Goal: Information Seeking & Learning: Learn about a topic

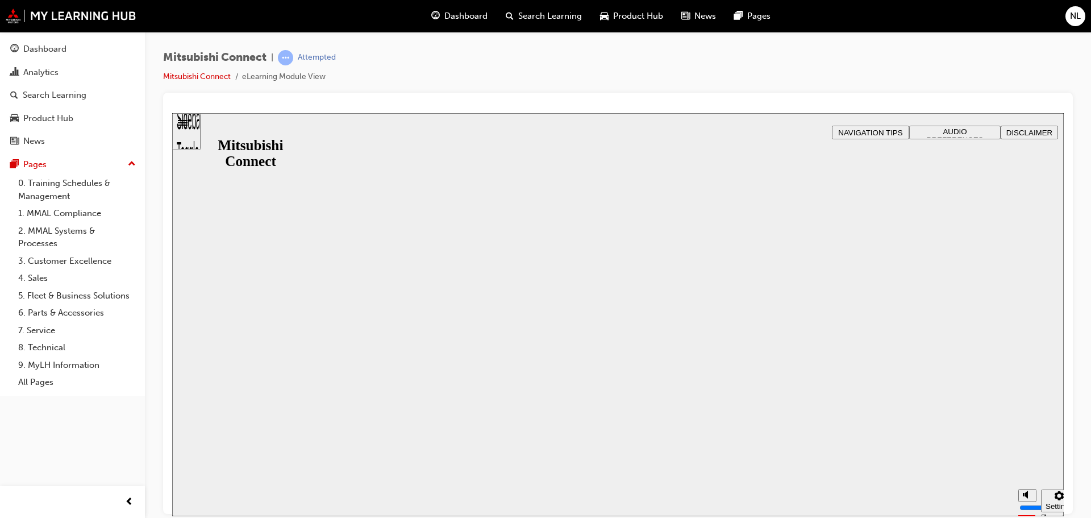
click at [514, 262] on div at bounding box center [618, 313] width 585 height 329
click at [42, 176] on link "0. Training Schedules & Management" at bounding box center [77, 189] width 127 height 30
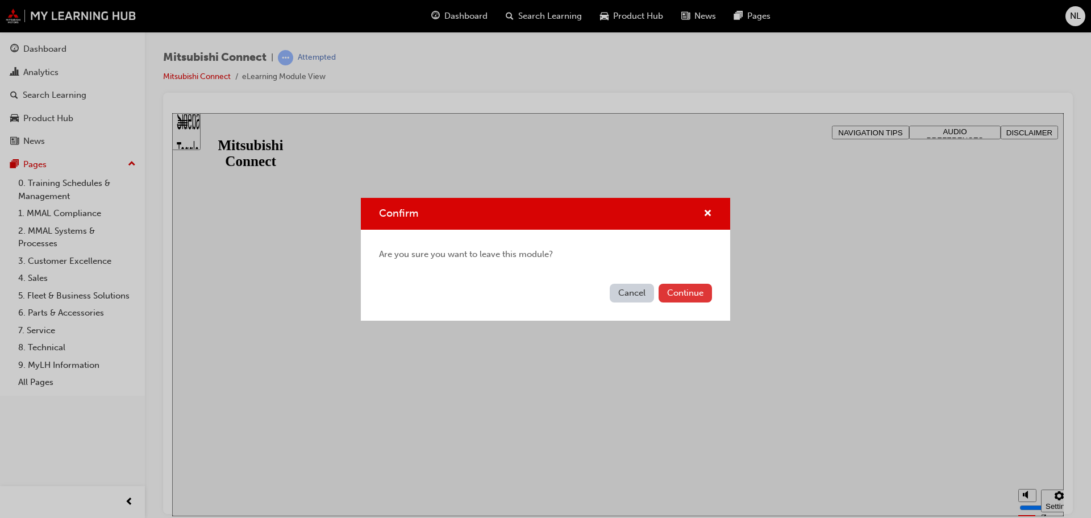
click at [686, 294] on button "Continue" at bounding box center [684, 292] width 53 height 19
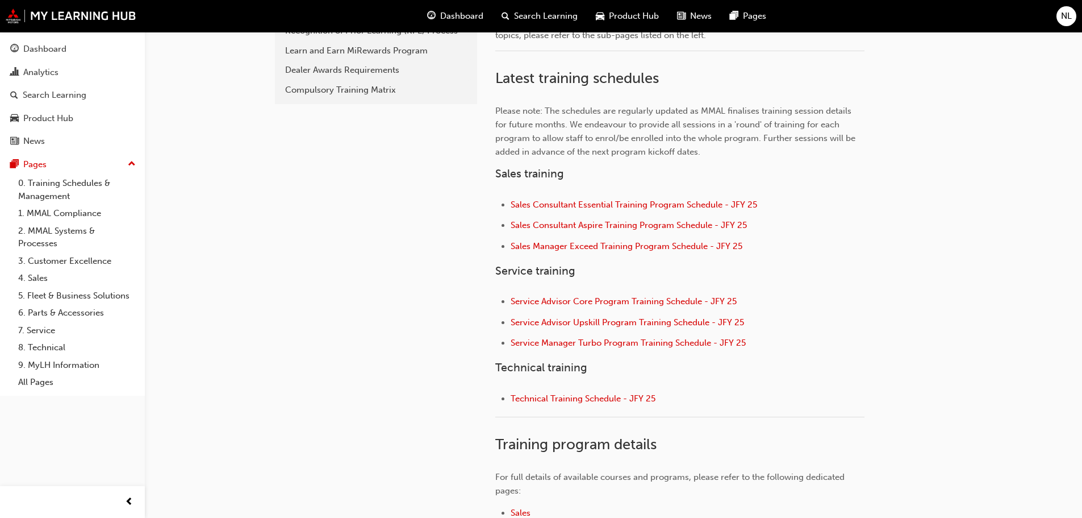
scroll to position [506, 0]
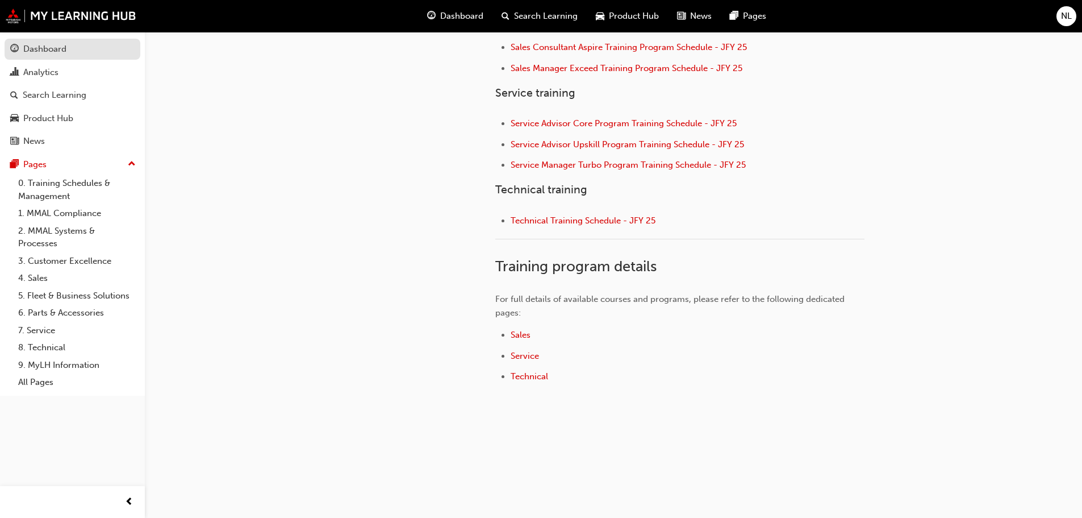
click at [45, 44] on div "Dashboard" at bounding box center [44, 49] width 43 height 13
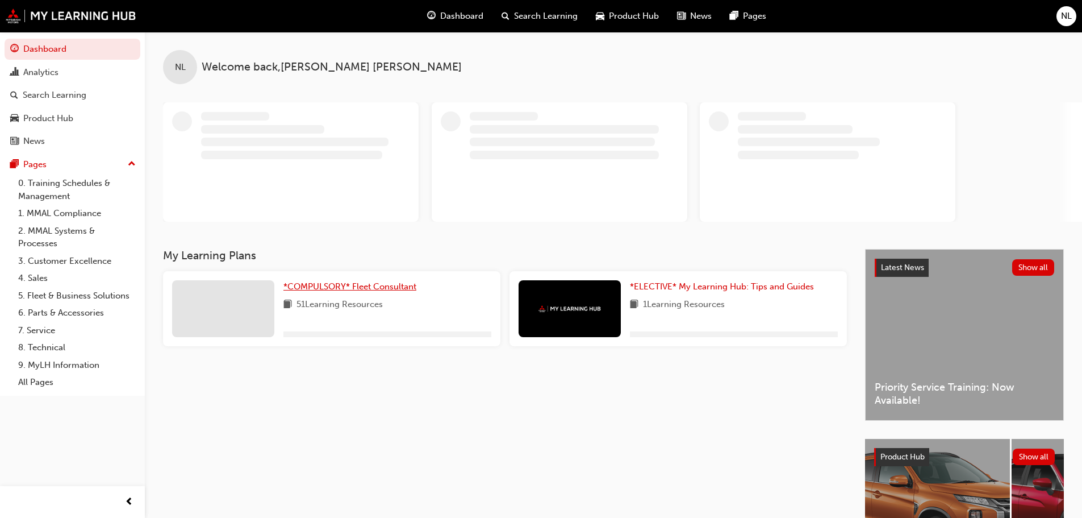
click at [314, 286] on span "*COMPULSORY* Fleet Consultant" at bounding box center [349, 286] width 133 height 10
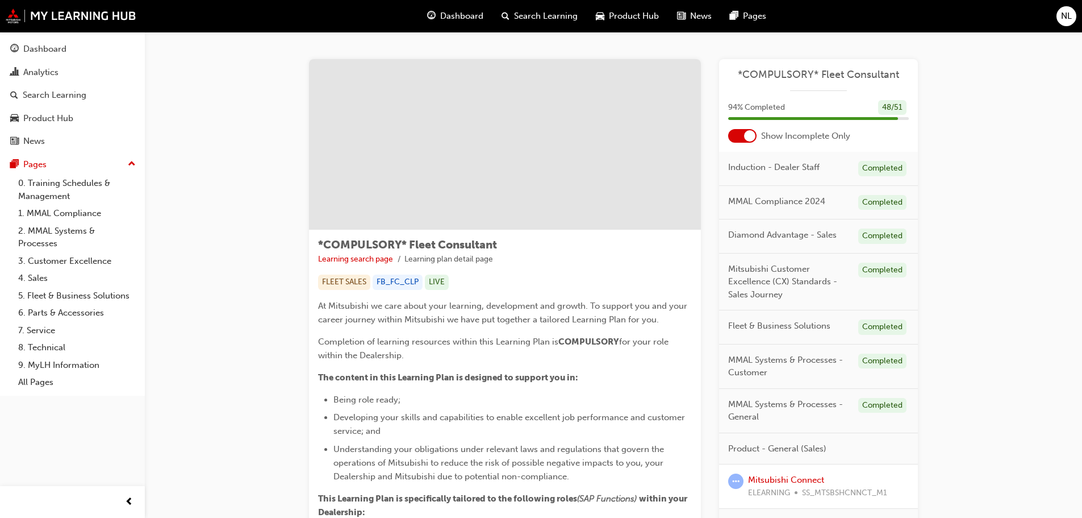
click at [744, 136] on div at bounding box center [749, 135] width 11 height 11
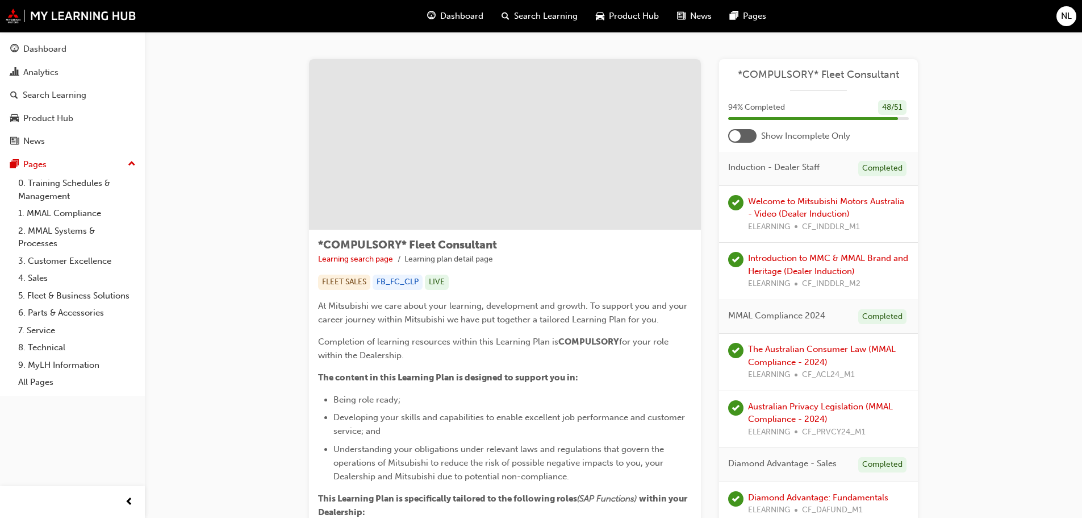
click at [749, 135] on div at bounding box center [742, 136] width 28 height 14
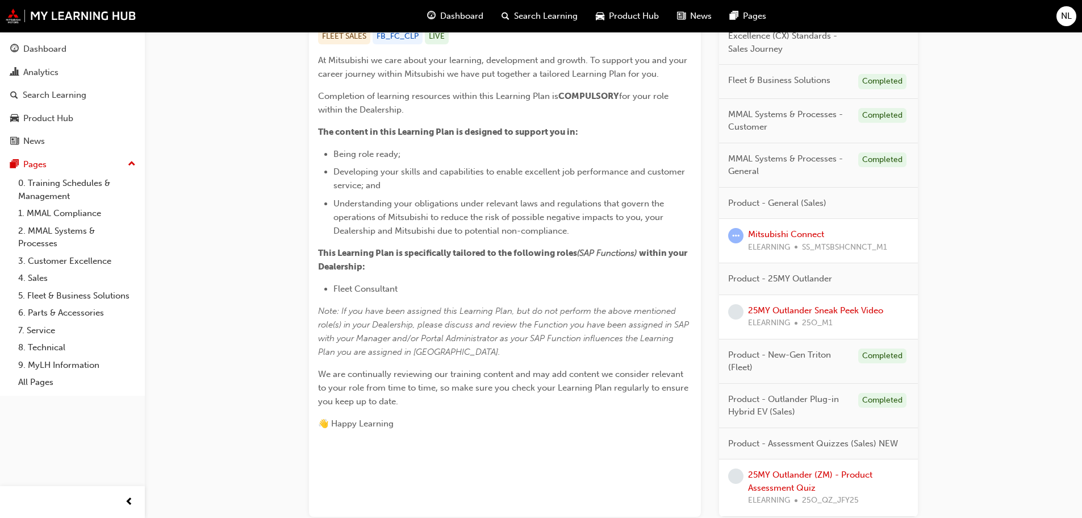
scroll to position [327, 0]
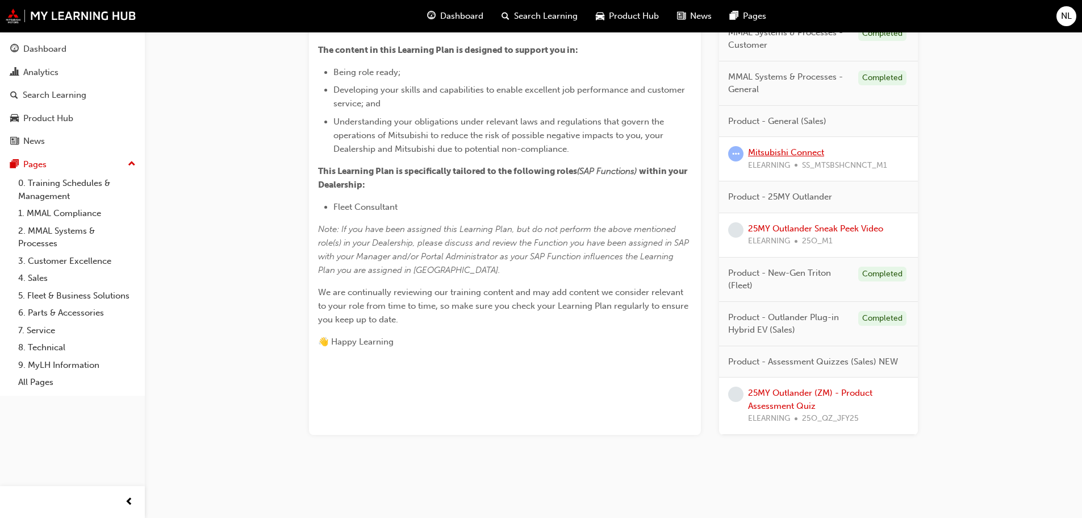
click at [770, 155] on link "Mitsubishi Connect" at bounding box center [786, 152] width 76 height 10
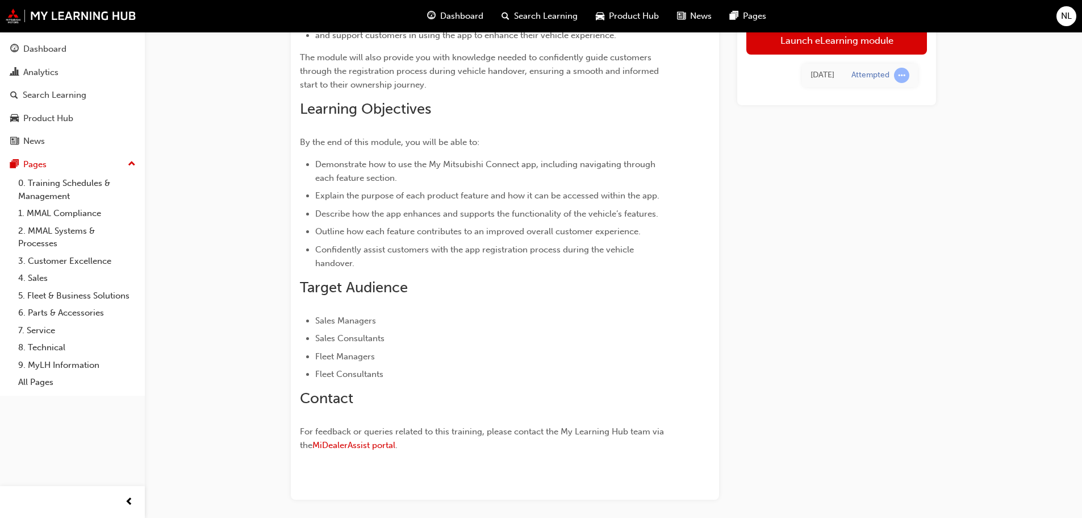
scroll to position [40, 0]
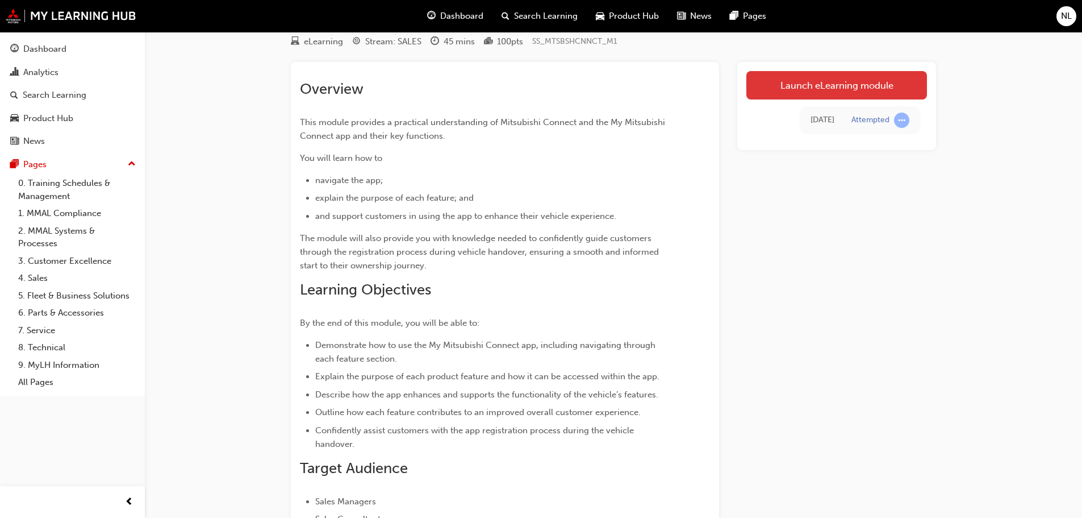
click at [788, 87] on link "Launch eLearning module" at bounding box center [836, 85] width 181 height 28
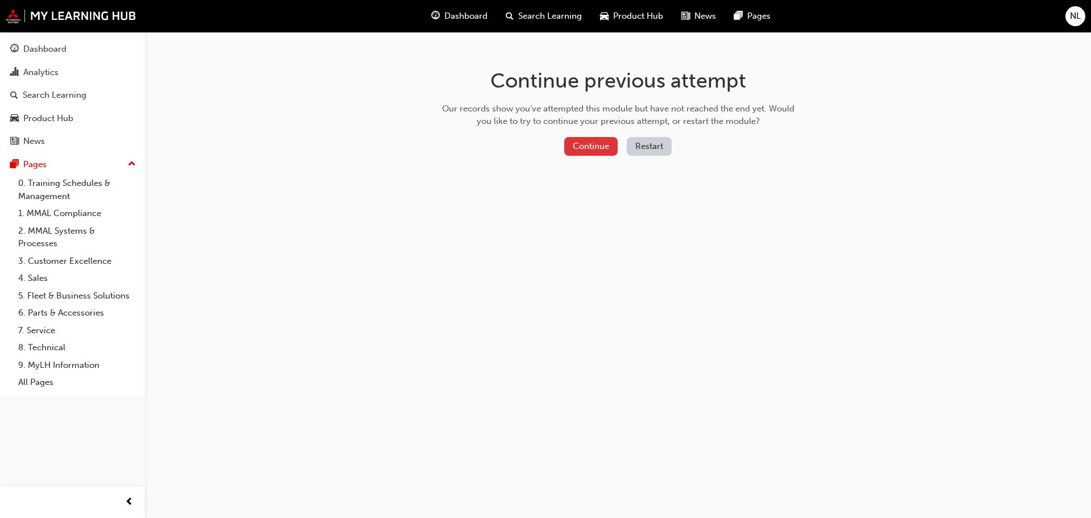
click at [603, 144] on button "Continue" at bounding box center [590, 146] width 53 height 19
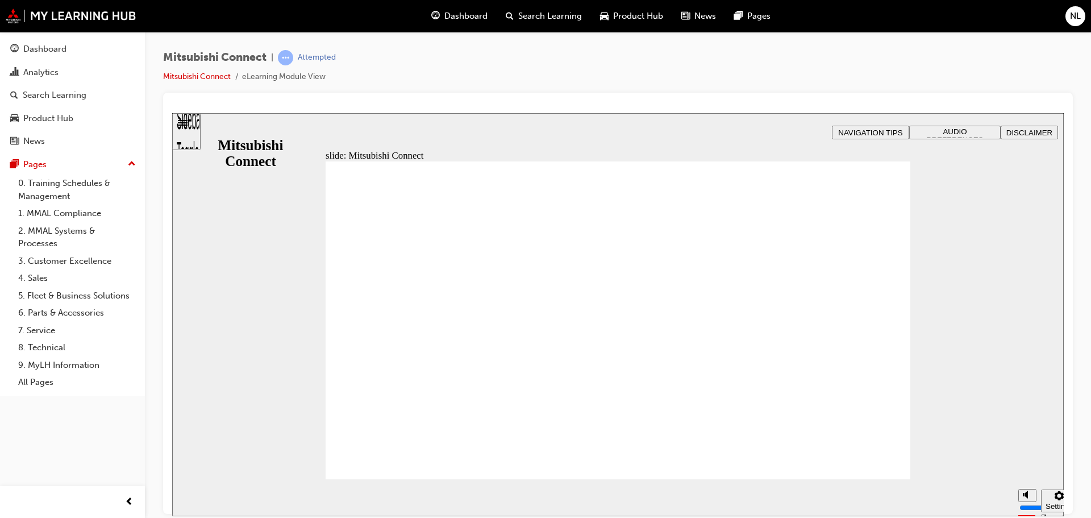
click at [815, 395] on span "Rectangle 2 Mitsubishi Connect Group 1 start-btn.png Click START to begin . Ov…" at bounding box center [618, 325] width 585 height 329
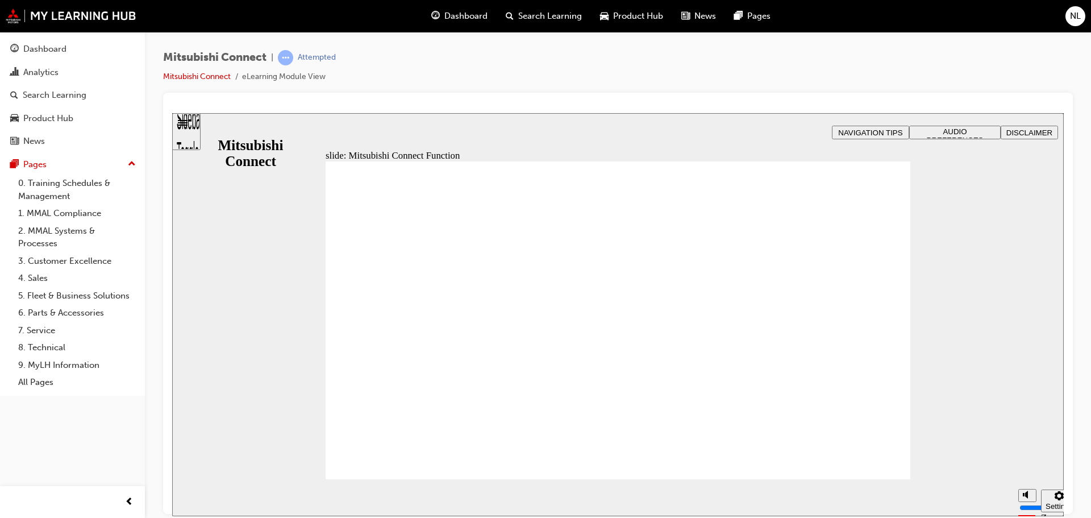
drag, startPoint x: 790, startPoint y: 247, endPoint x: 778, endPoint y: 245, distance: 12.1
